Goal: Task Accomplishment & Management: Use online tool/utility

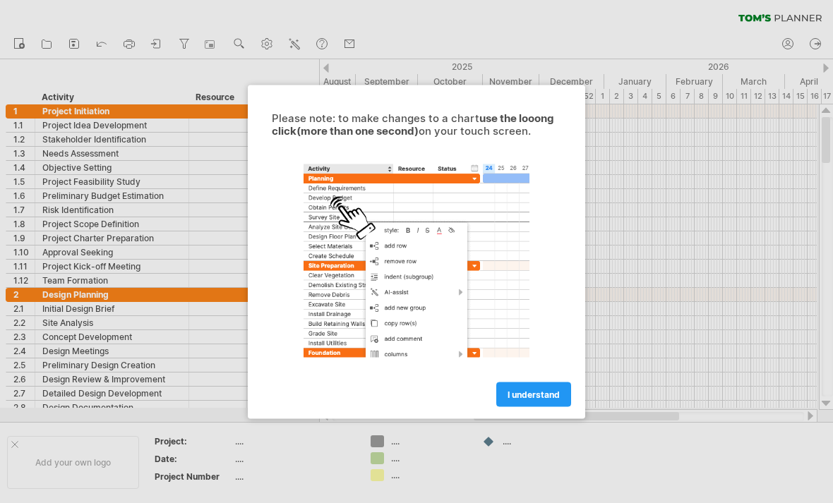
click at [533, 388] on link "I understand" at bounding box center [533, 394] width 75 height 25
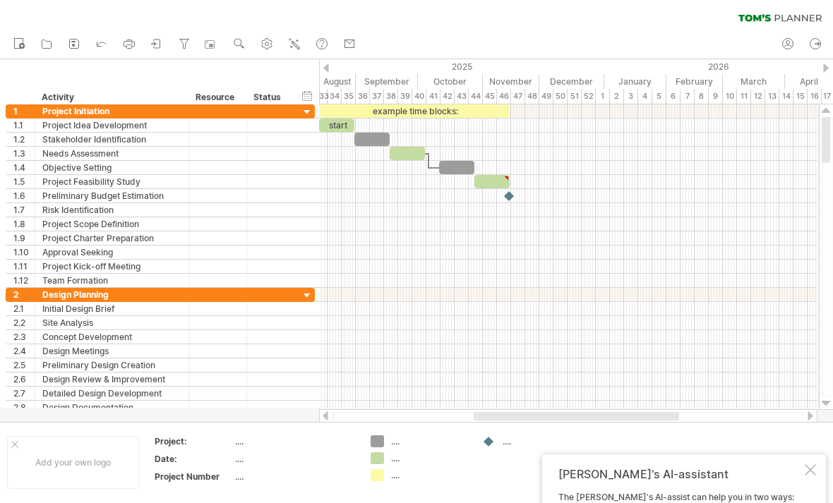
click at [536, 400] on div at bounding box center [568, 394] width 498 height 14
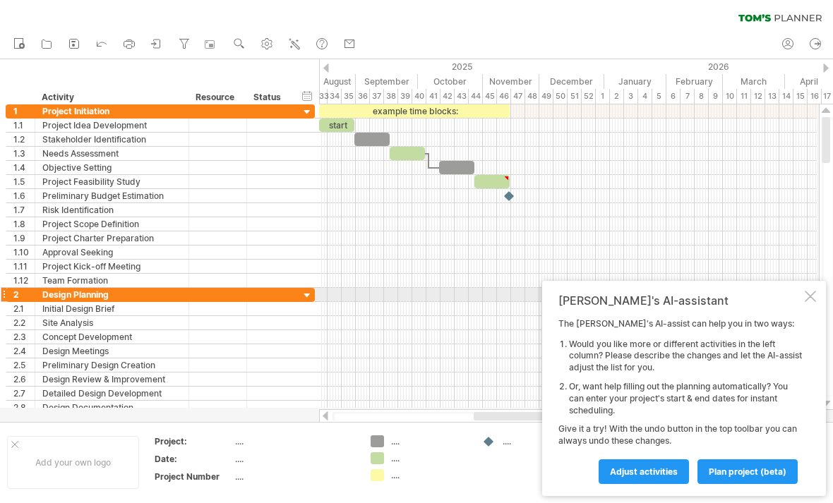
click at [821, 297] on div "[PERSON_NAME]'s AI-assistant The [PERSON_NAME]'s AI-assist can help you in two …" at bounding box center [684, 388] width 284 height 215
click at [809, 302] on div at bounding box center [810, 296] width 11 height 11
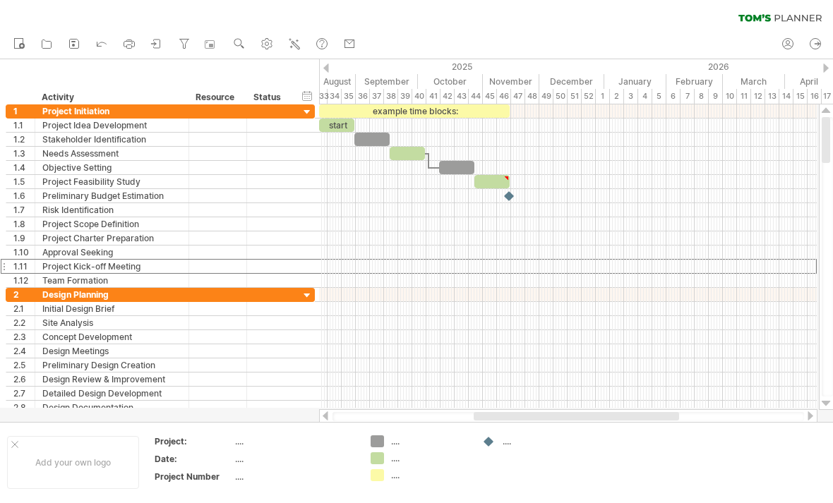
click at [825, 158] on div at bounding box center [826, 140] width 8 height 46
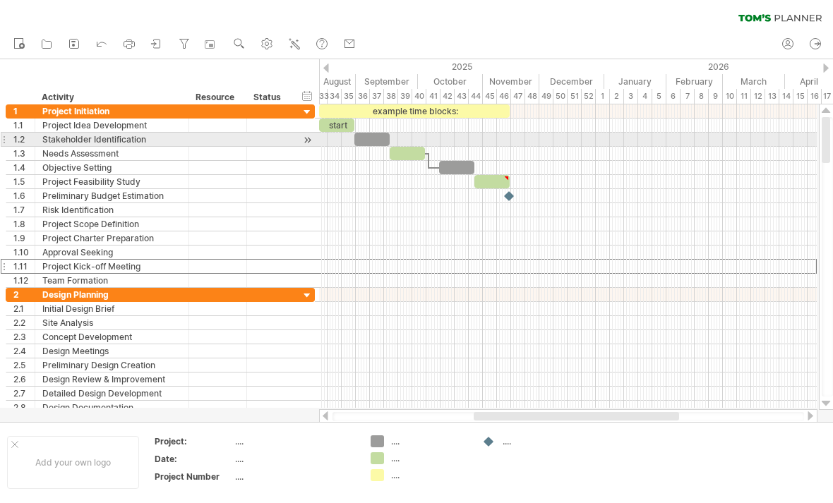
click at [826, 197] on div at bounding box center [827, 257] width 11 height 280
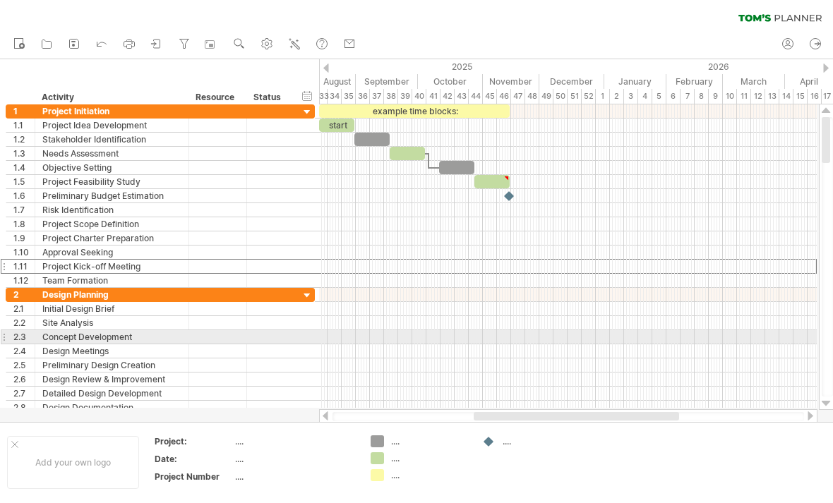
click at [825, 399] on div at bounding box center [826, 403] width 9 height 11
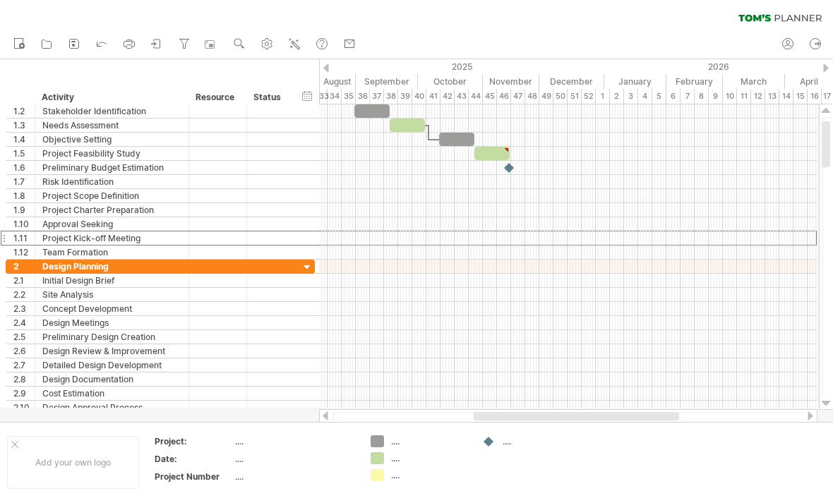
click at [827, 405] on div at bounding box center [826, 403] width 9 height 11
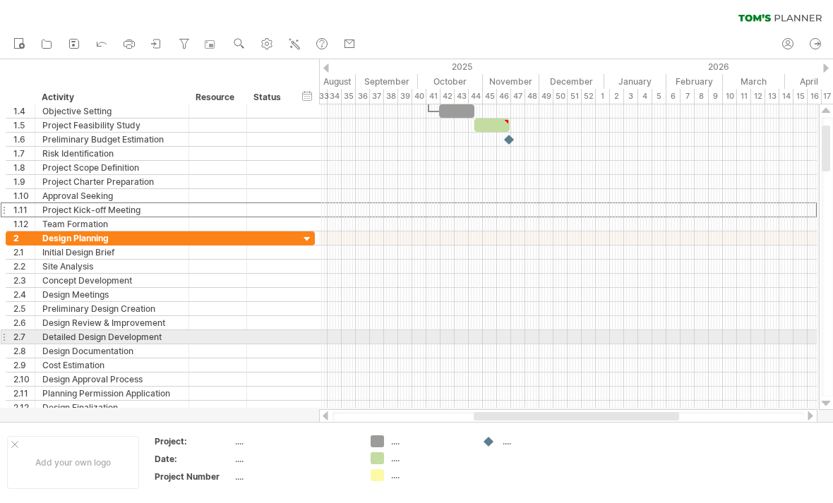
click at [828, 406] on div at bounding box center [826, 403] width 9 height 11
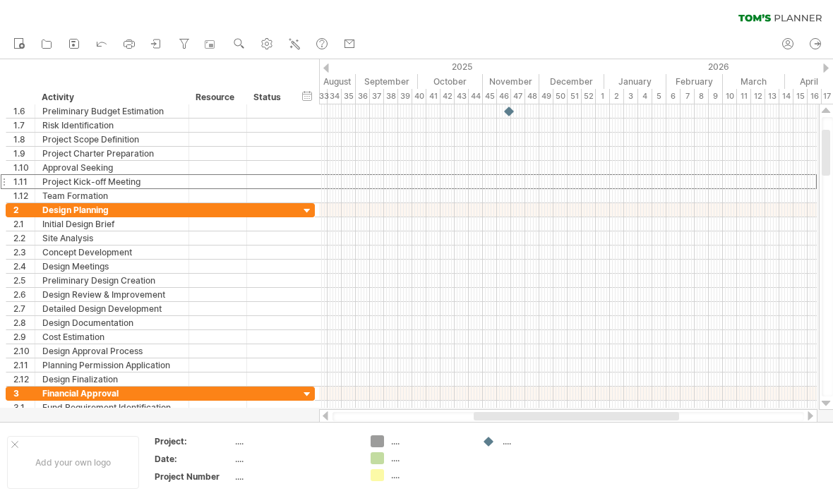
click at [827, 403] on div at bounding box center [826, 403] width 9 height 11
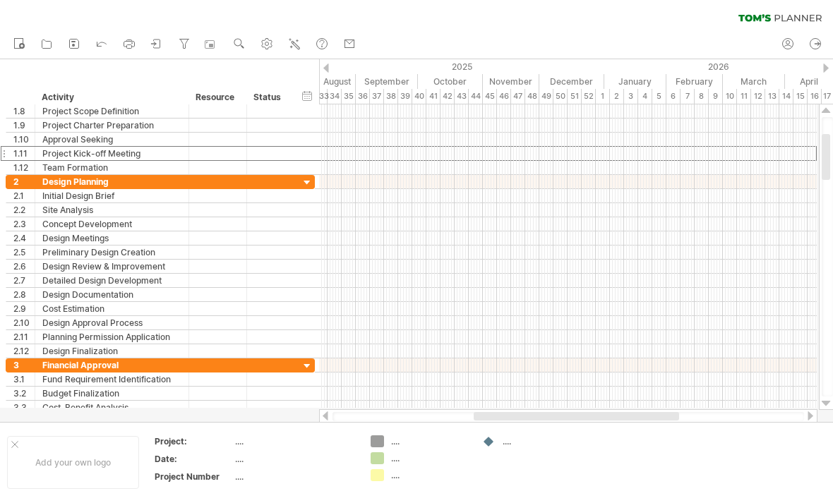
click at [828, 408] on div at bounding box center [826, 403] width 9 height 11
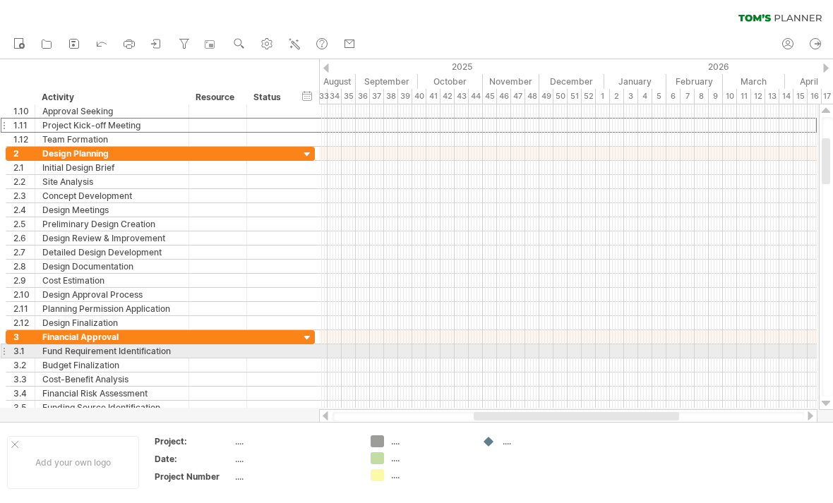
click at [826, 408] on div at bounding box center [826, 403] width 9 height 11
